Goal: Browse casually

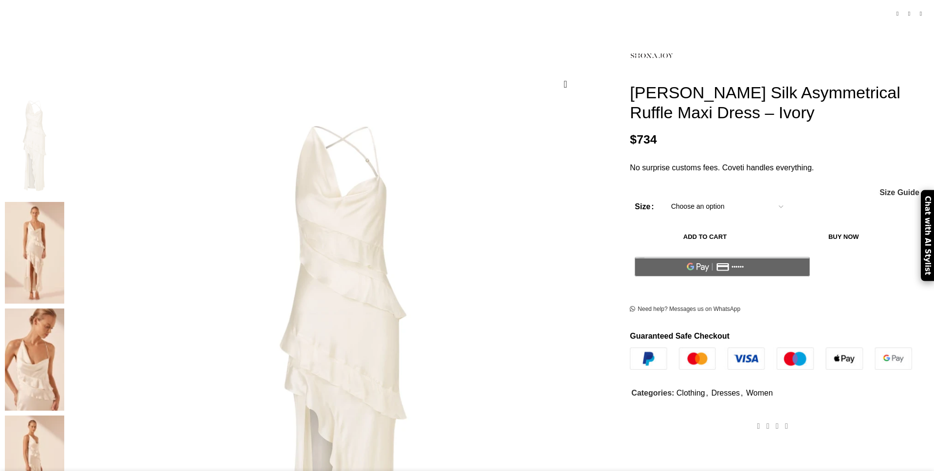
scroll to position [103, 0]
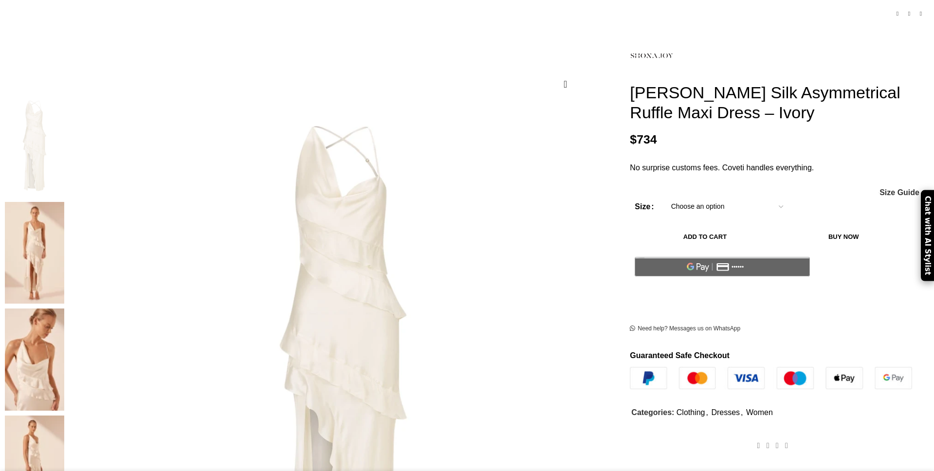
click at [64, 202] on img at bounding box center [34, 253] width 59 height 102
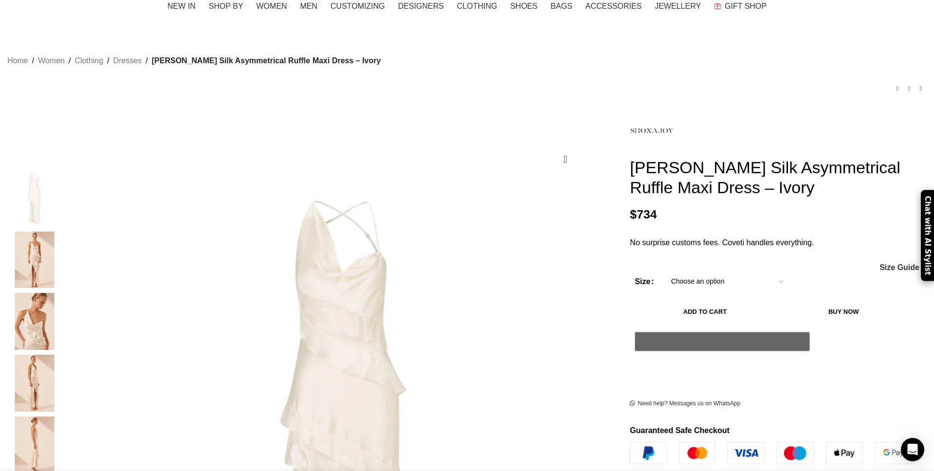
scroll to position [0, 0]
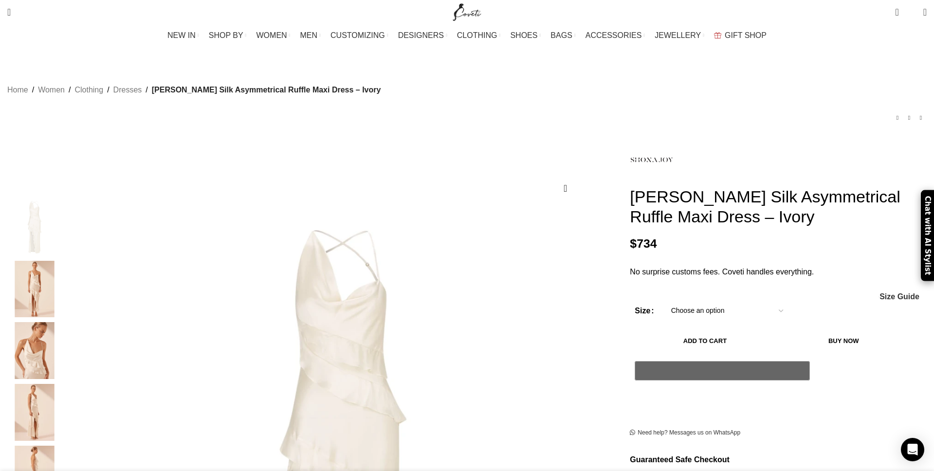
click at [64, 270] on img "2 / 6" at bounding box center [34, 289] width 59 height 57
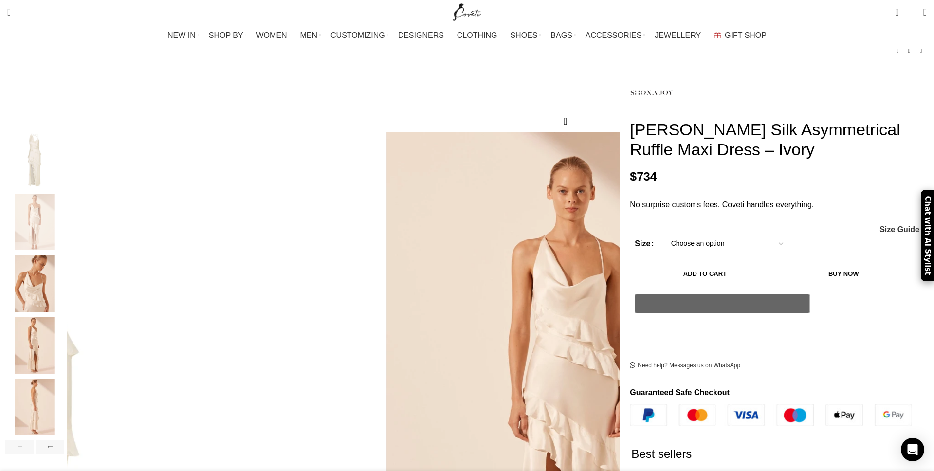
scroll to position [0, 103]
click at [64, 285] on img "3 / 6" at bounding box center [34, 283] width 59 height 57
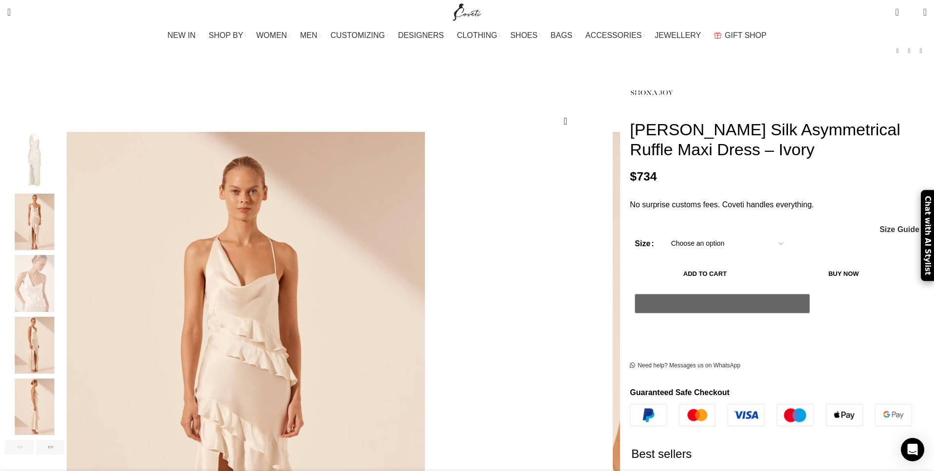
click at [64, 319] on img "4 / 6" at bounding box center [34, 345] width 59 height 57
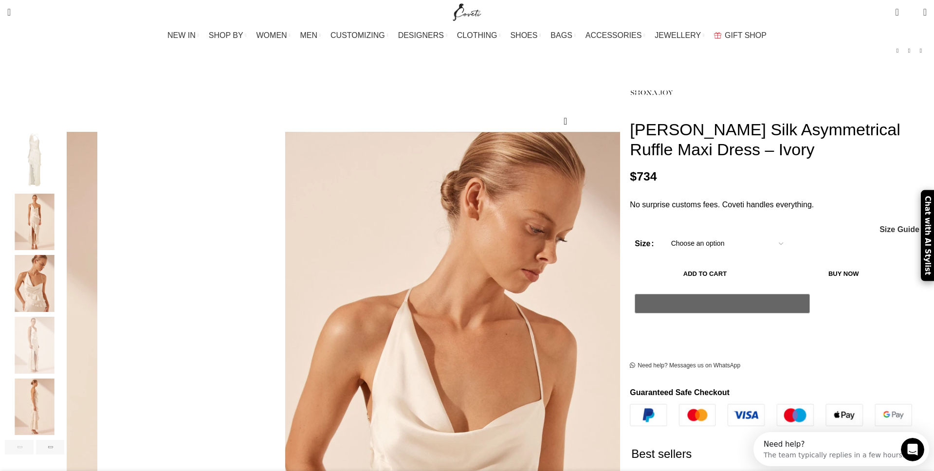
scroll to position [0, 0]
click at [64, 226] on img "2 / 6" at bounding box center [34, 222] width 59 height 57
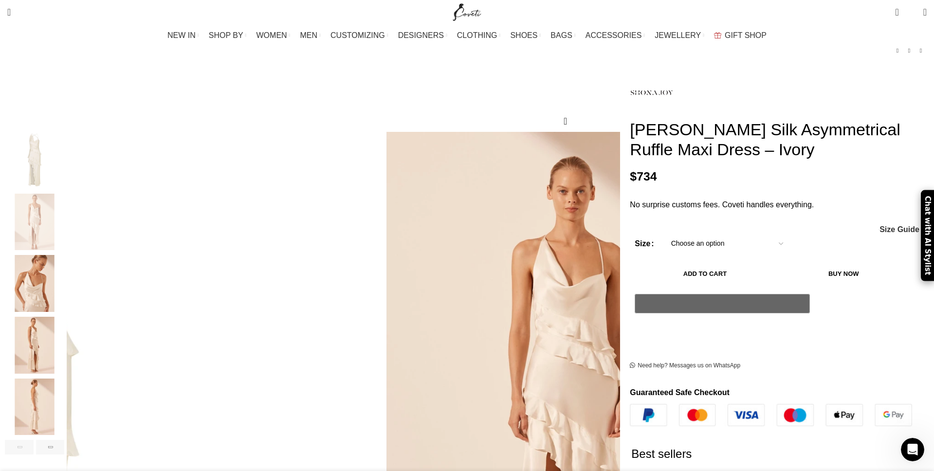
scroll to position [0, 410]
